Goal: Browse casually: Explore the website without a specific task or goal

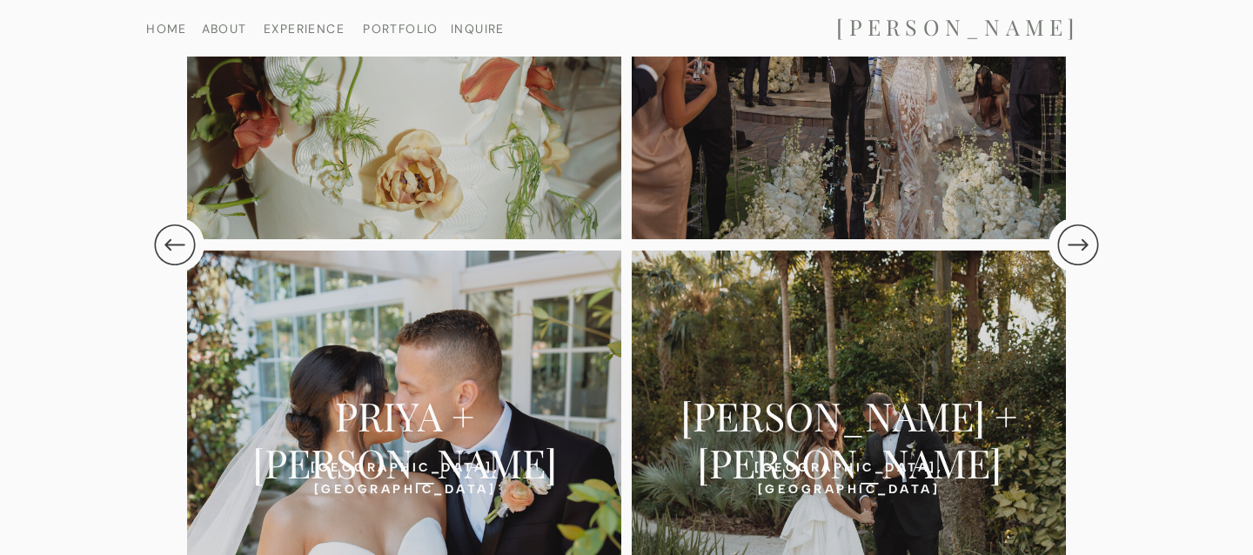
scroll to position [3934, 0]
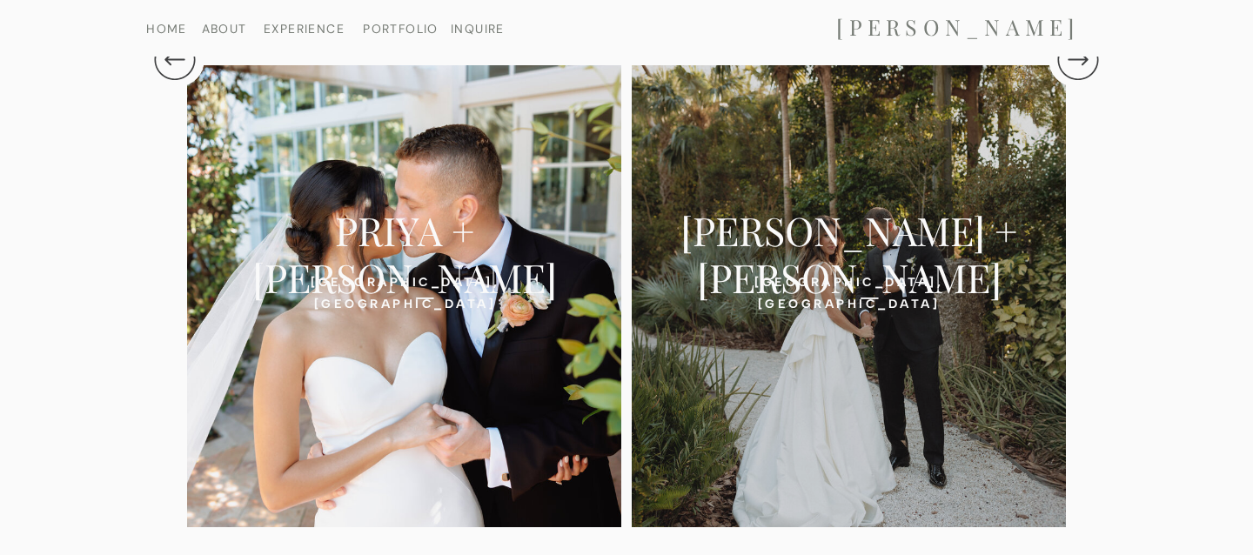
click at [409, 387] on div at bounding box center [404, 296] width 434 height 462
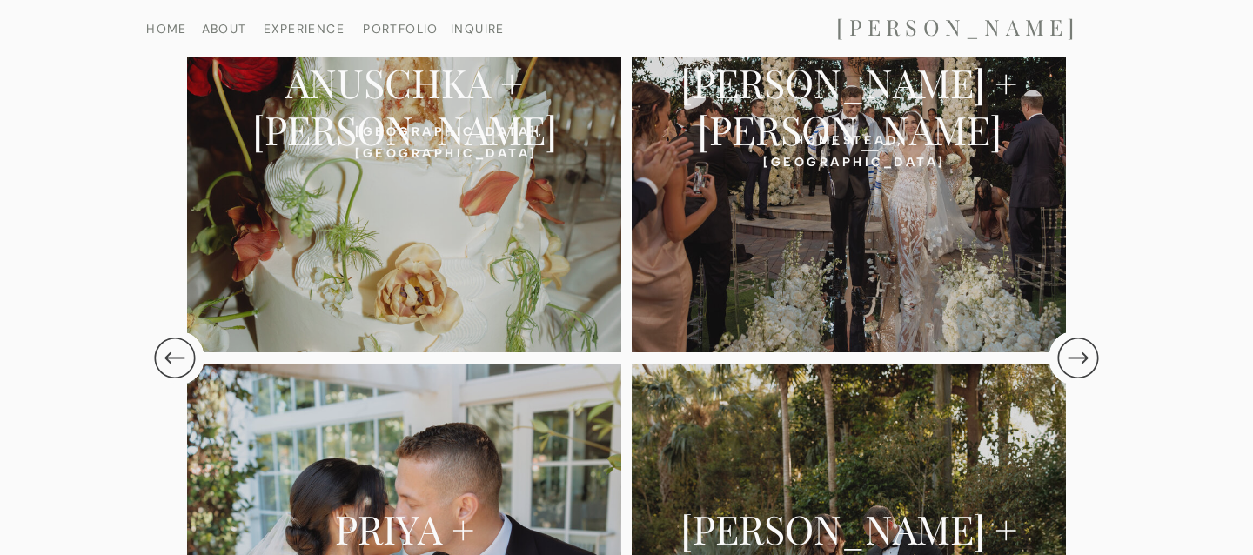
scroll to position [3694, 0]
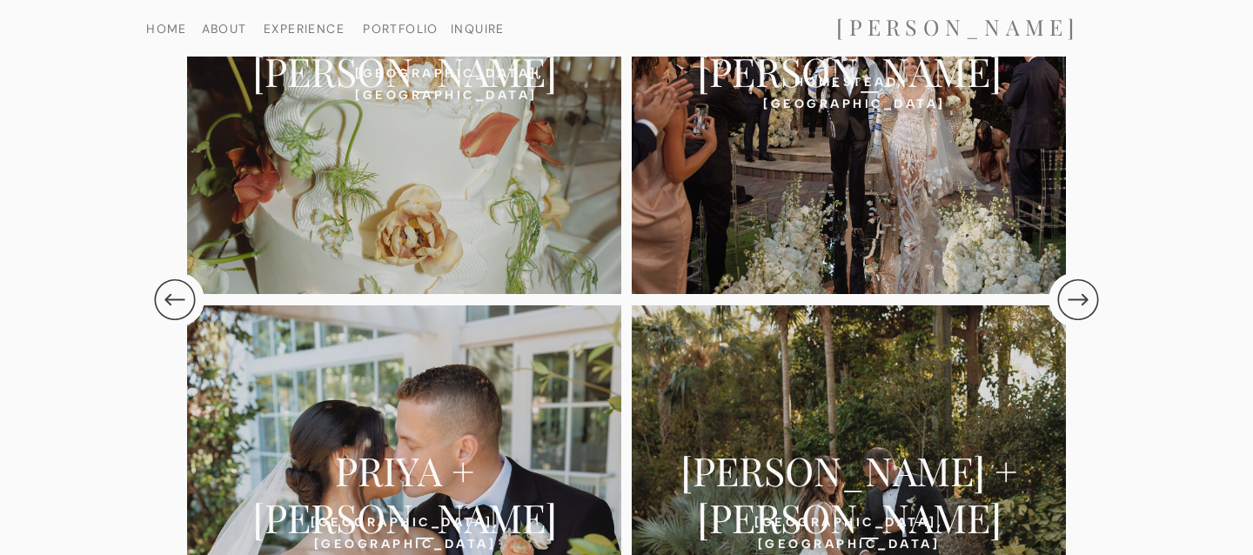
click at [821, 225] on div at bounding box center [849, 63] width 434 height 462
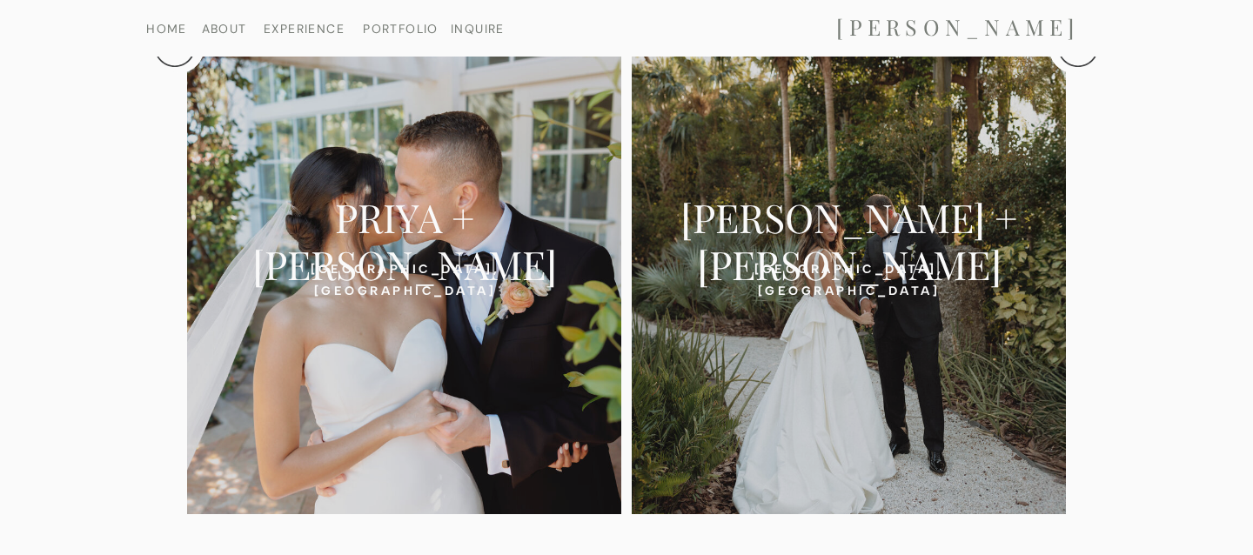
scroll to position [3981, 0]
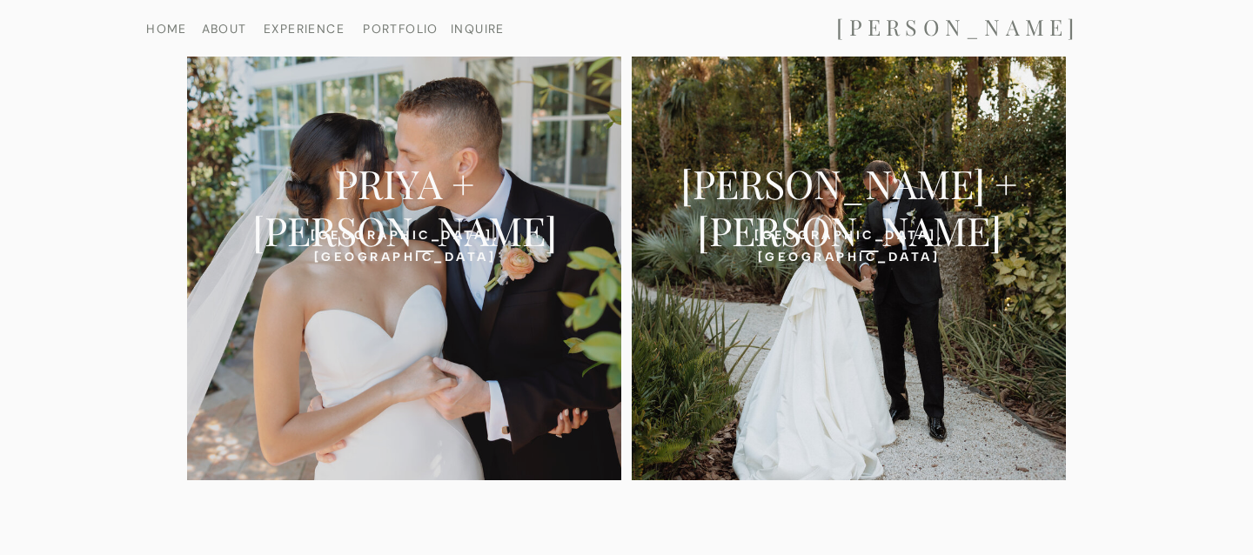
click at [809, 294] on div at bounding box center [849, 249] width 434 height 462
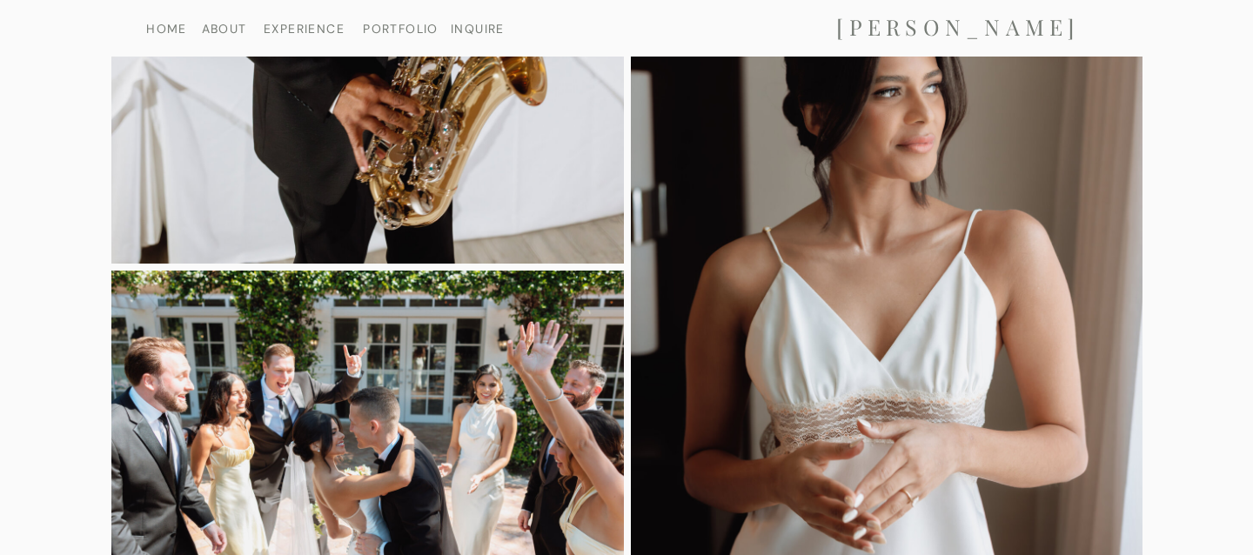
scroll to position [8954, 0]
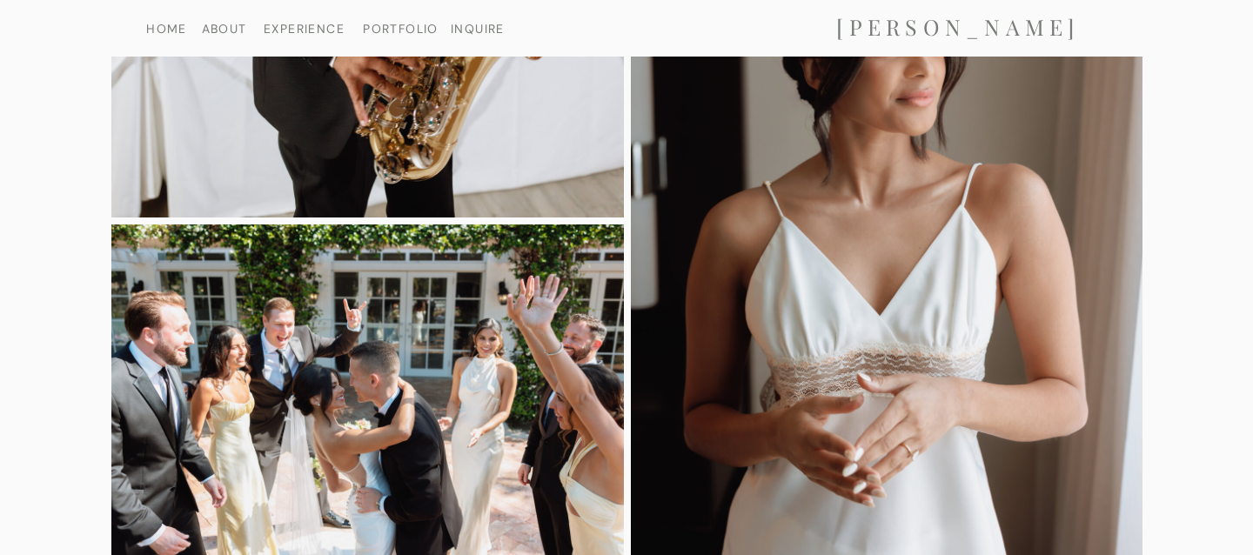
click at [366, 421] on img at bounding box center [367, 394] width 512 height 341
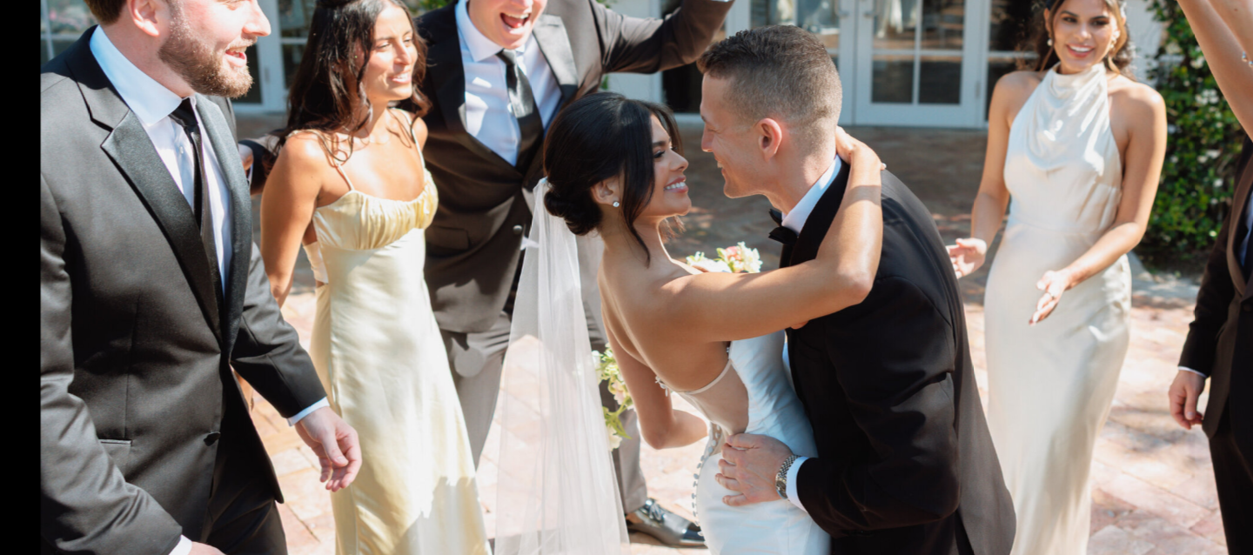
scroll to position [8953, 0]
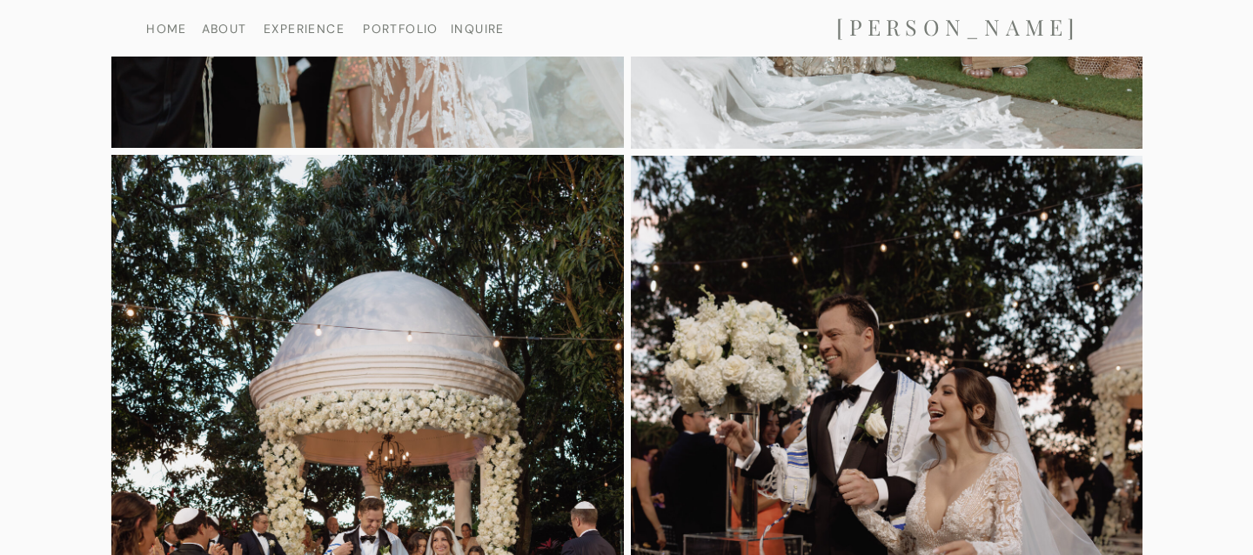
scroll to position [3853, 0]
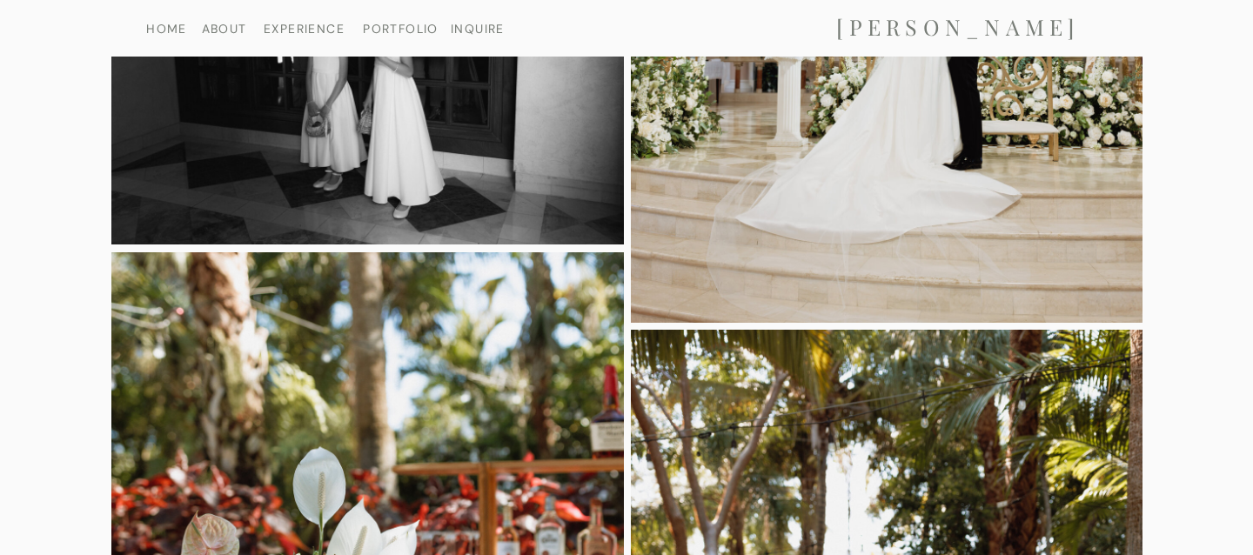
scroll to position [3134, 0]
